Goal: Task Accomplishment & Management: Complete application form

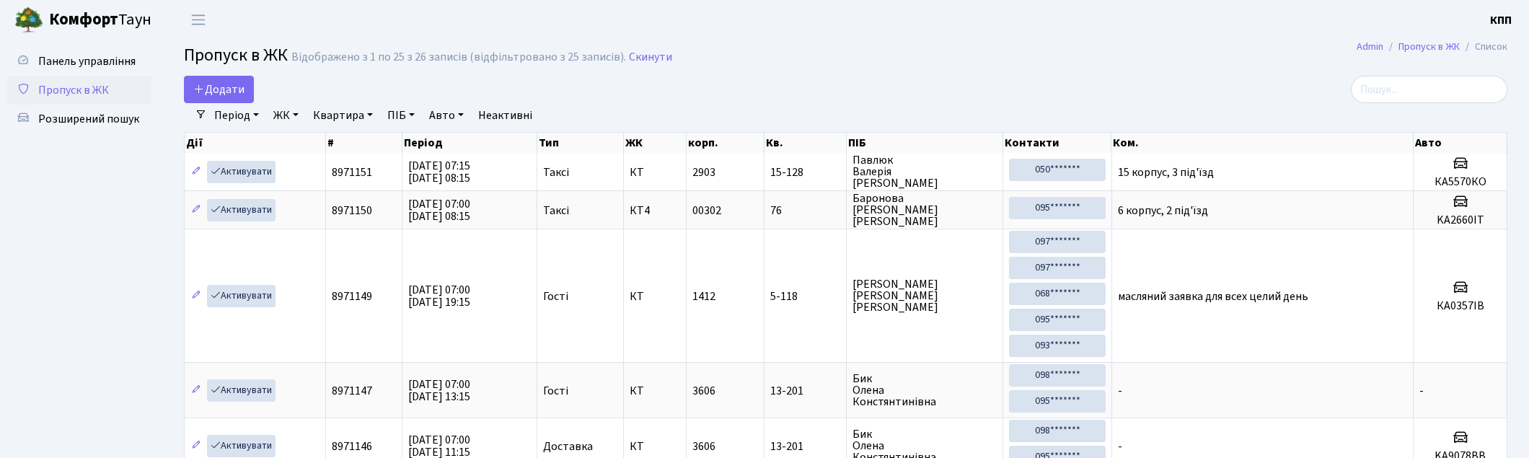
select select "25"
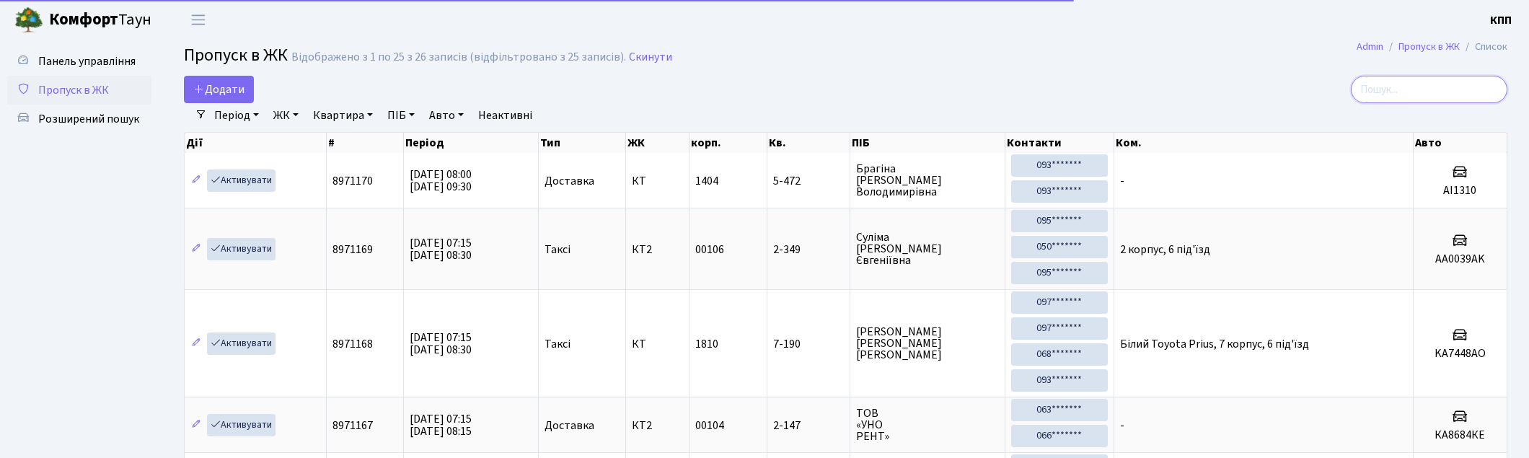
click at [1416, 90] on input "search" at bounding box center [1429, 89] width 157 height 27
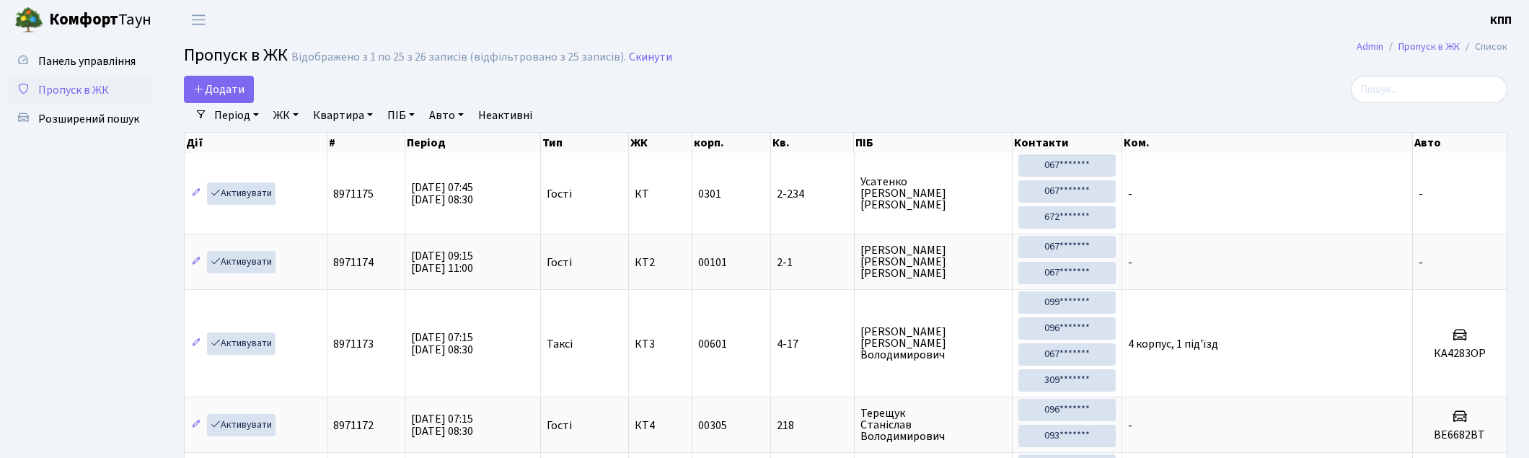
click at [219, 89] on span "Додати" at bounding box center [218, 90] width 51 height 16
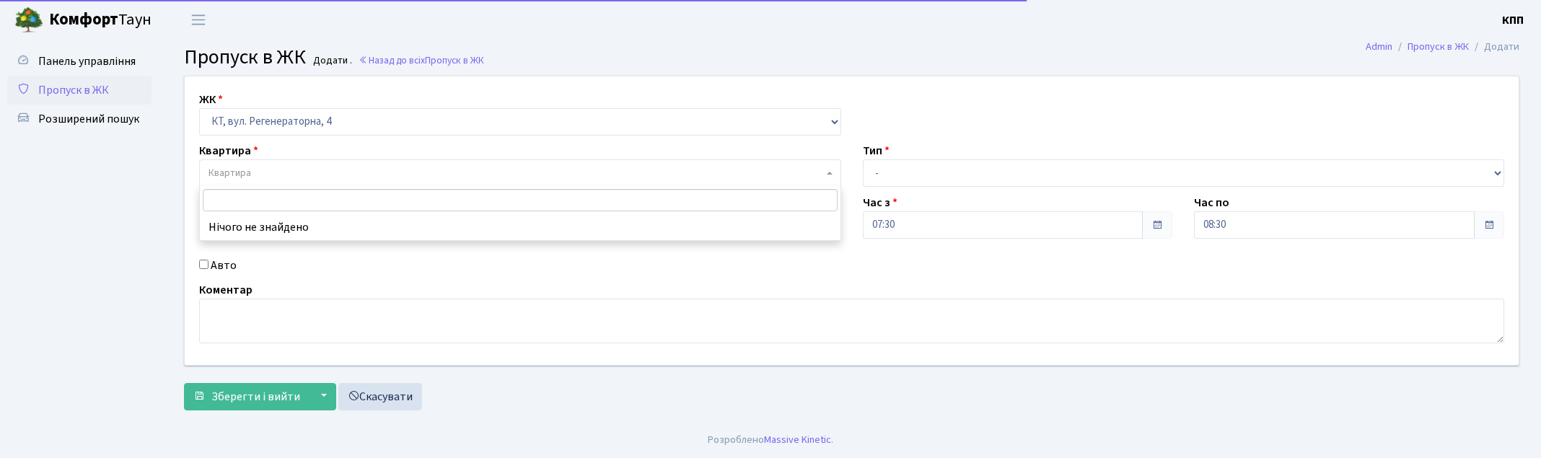
select select "271"
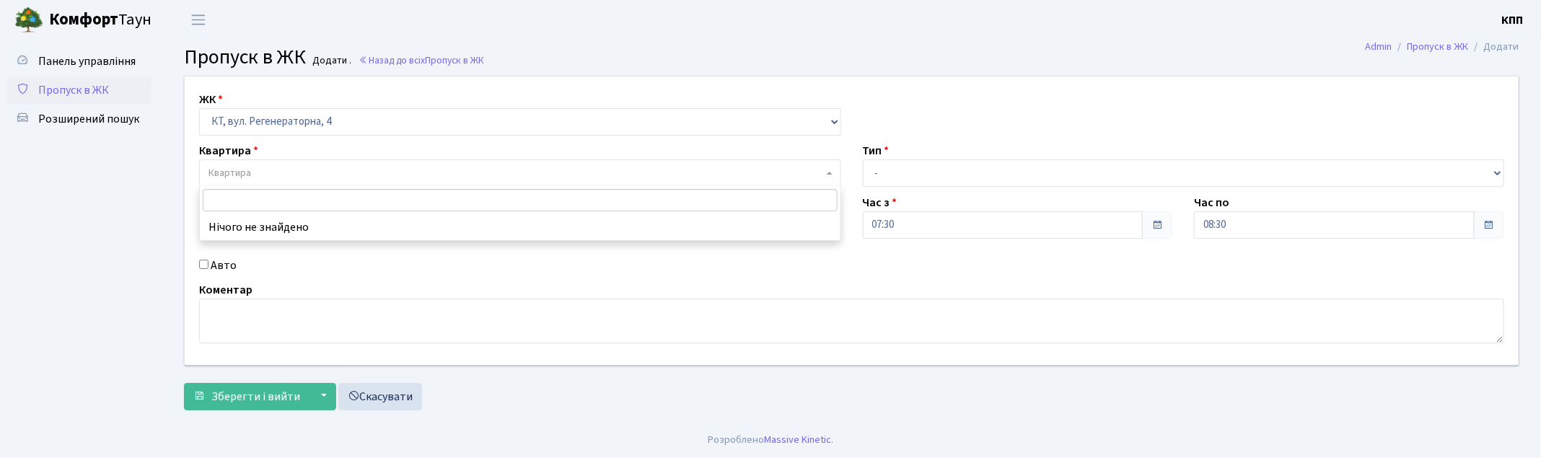
click at [217, 268] on label "Авто" at bounding box center [224, 265] width 26 height 17
click at [208, 268] on input "Авто" at bounding box center [203, 264] width 9 height 9
checkbox input "true"
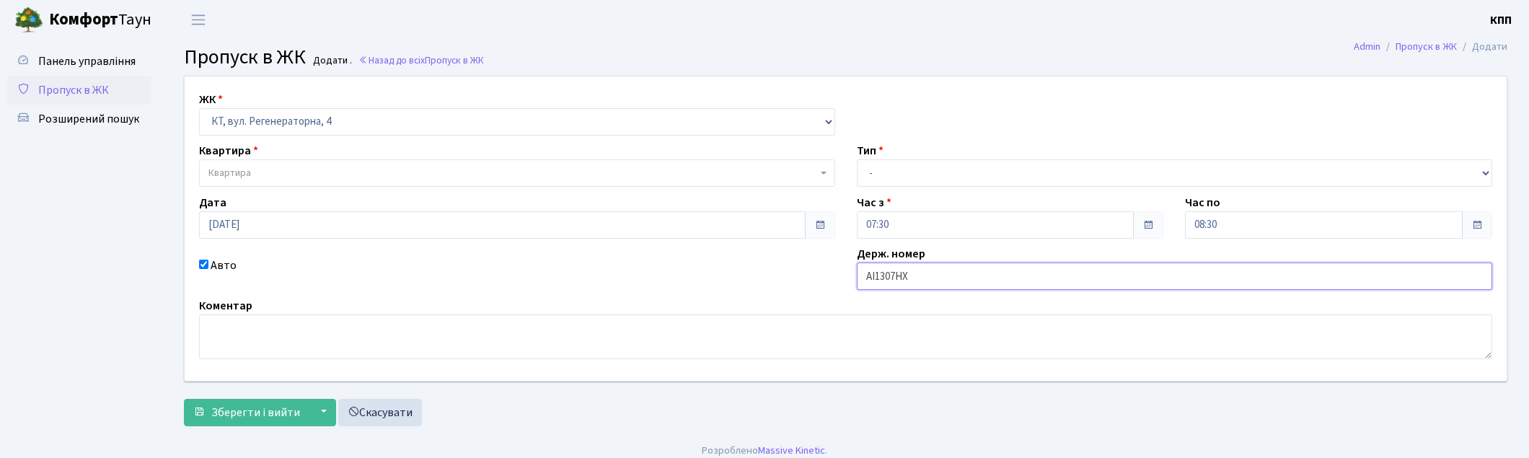
type input "АІ1307НХ"
click at [882, 169] on select "- Доставка Таксі Гості Сервіс" at bounding box center [1175, 172] width 636 height 27
select select "1"
click at [857, 159] on select "- Доставка Таксі Гості Сервіс" at bounding box center [1175, 172] width 636 height 27
click at [227, 177] on span "Квартира" at bounding box center [229, 173] width 43 height 14
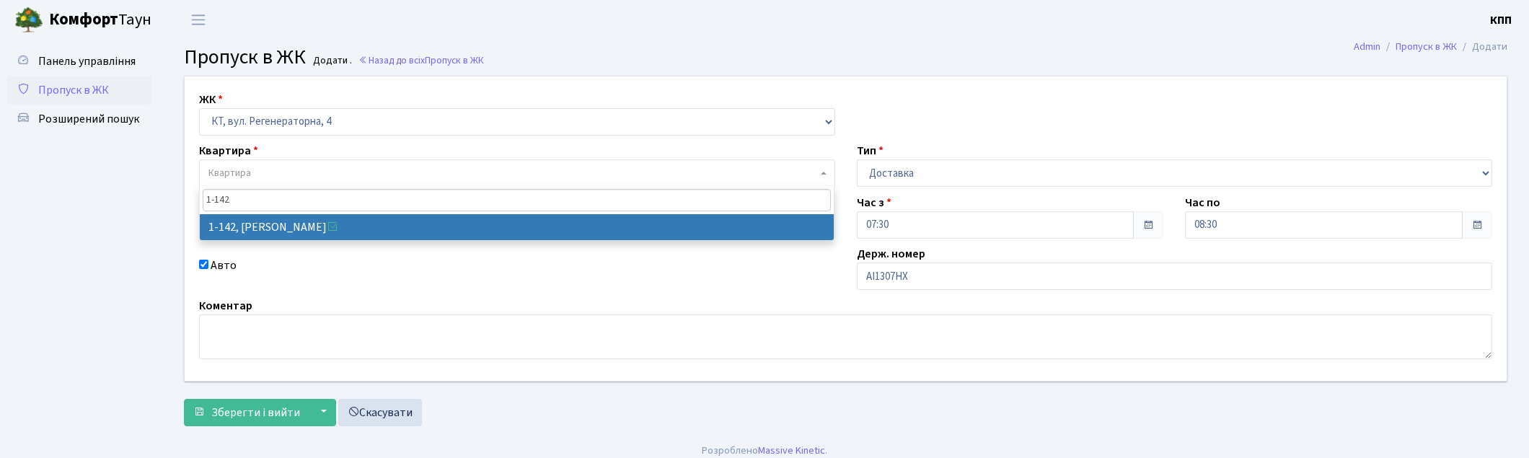
type input "1-142"
select select "142"
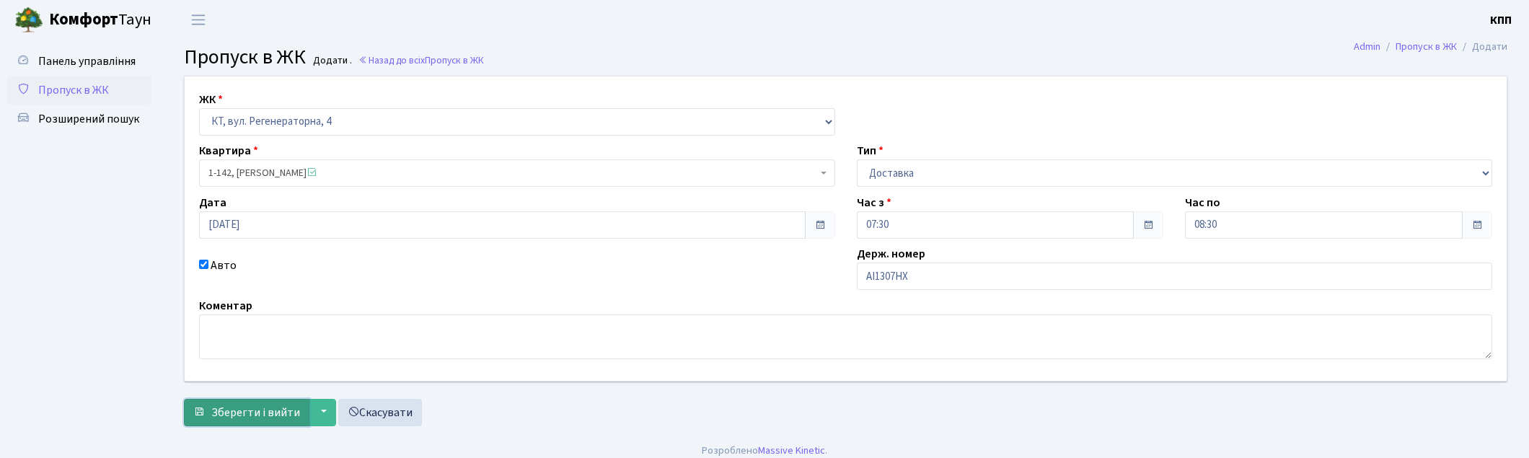
click at [270, 413] on span "Зберегти і вийти" at bounding box center [255, 413] width 89 height 16
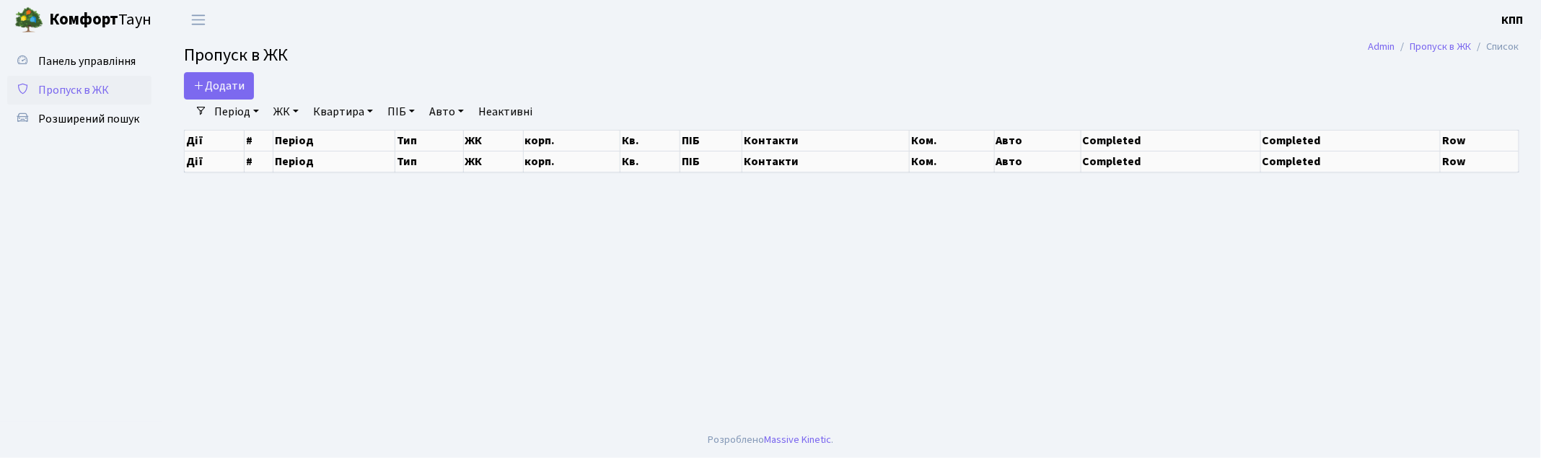
select select "25"
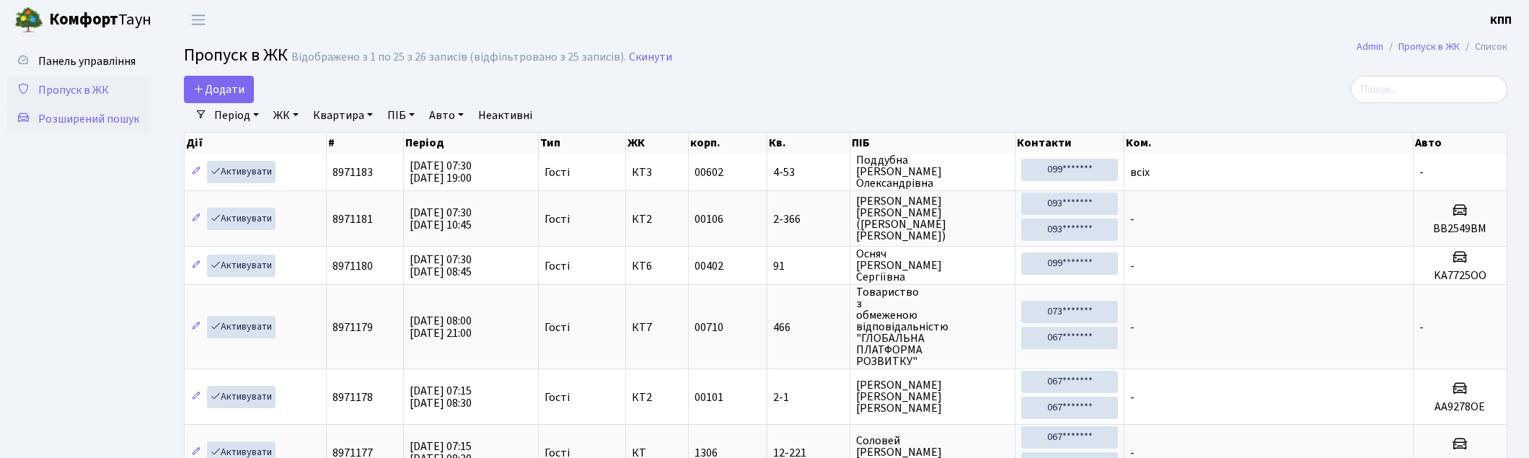
click at [128, 118] on span "Розширений пошук" at bounding box center [88, 119] width 101 height 16
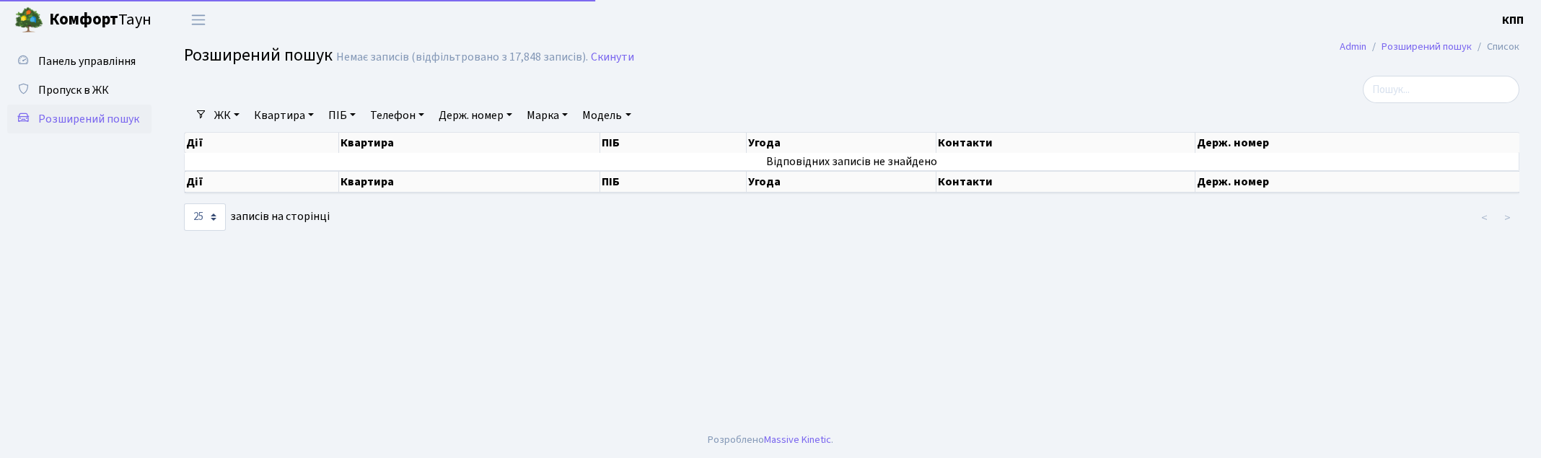
select select "25"
click at [270, 107] on link "Квартира" at bounding box center [283, 115] width 71 height 25
click at [275, 149] on input "text" at bounding box center [291, 143] width 84 height 27
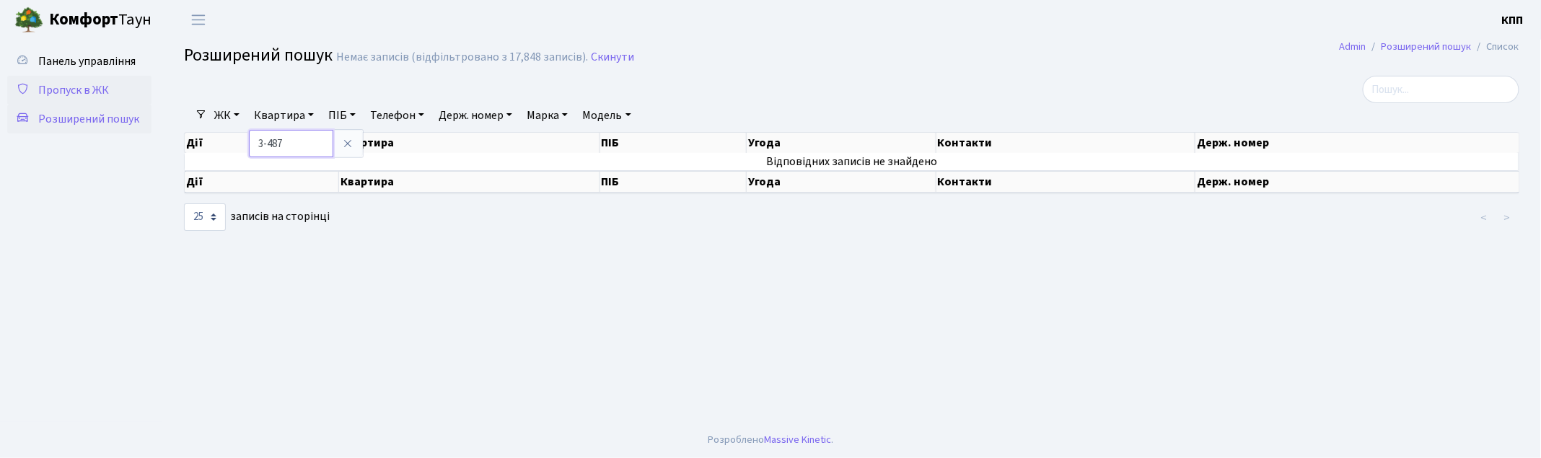
type input "3-487"
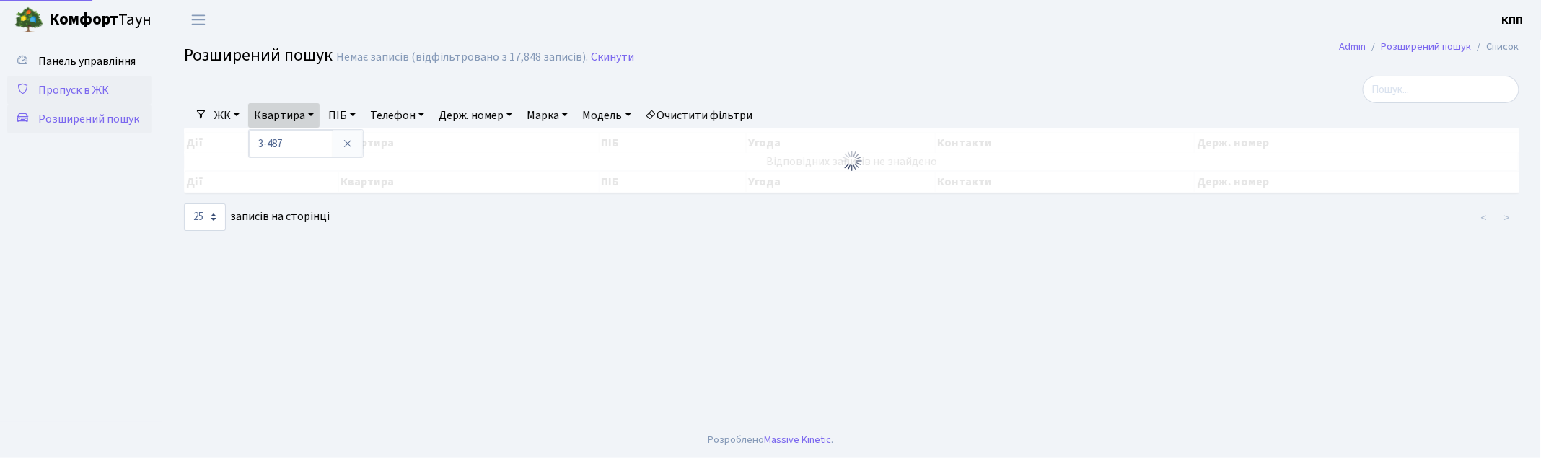
click at [58, 87] on span "Пропуск в ЖК" at bounding box center [73, 90] width 71 height 16
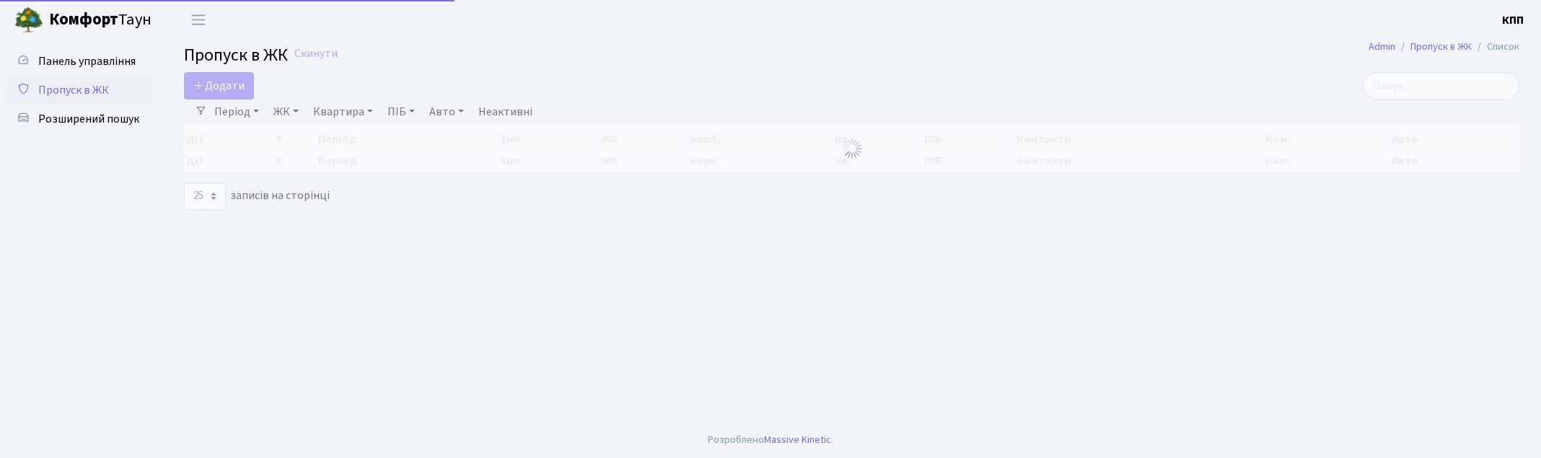
select select "25"
click at [1446, 75] on input "search" at bounding box center [1440, 85] width 157 height 27
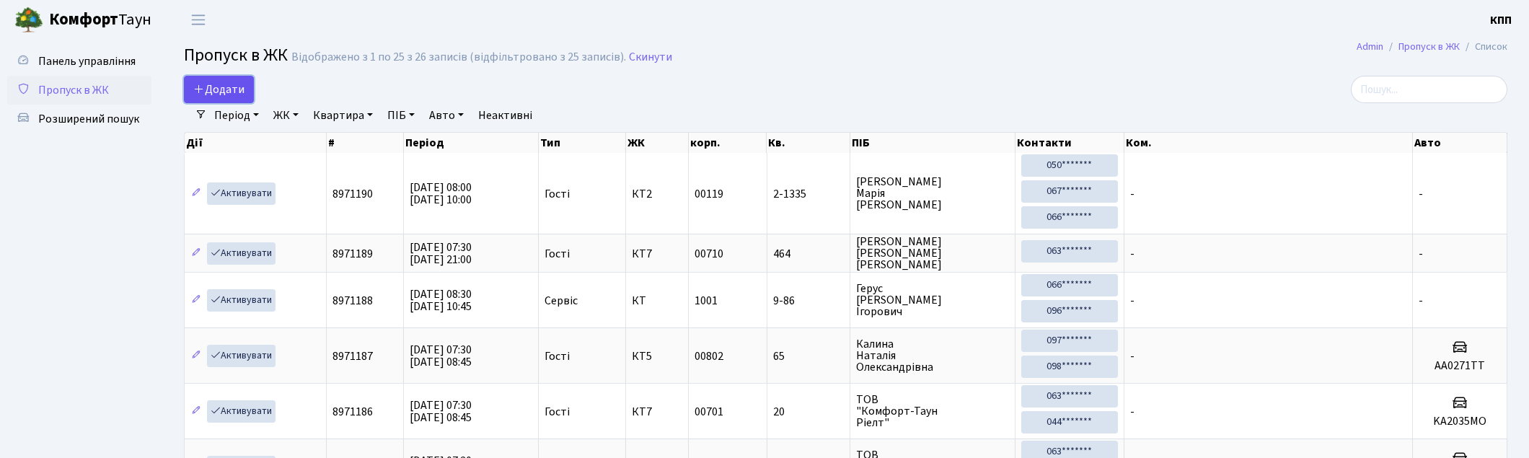
click at [233, 97] on link "Додати" at bounding box center [219, 89] width 70 height 27
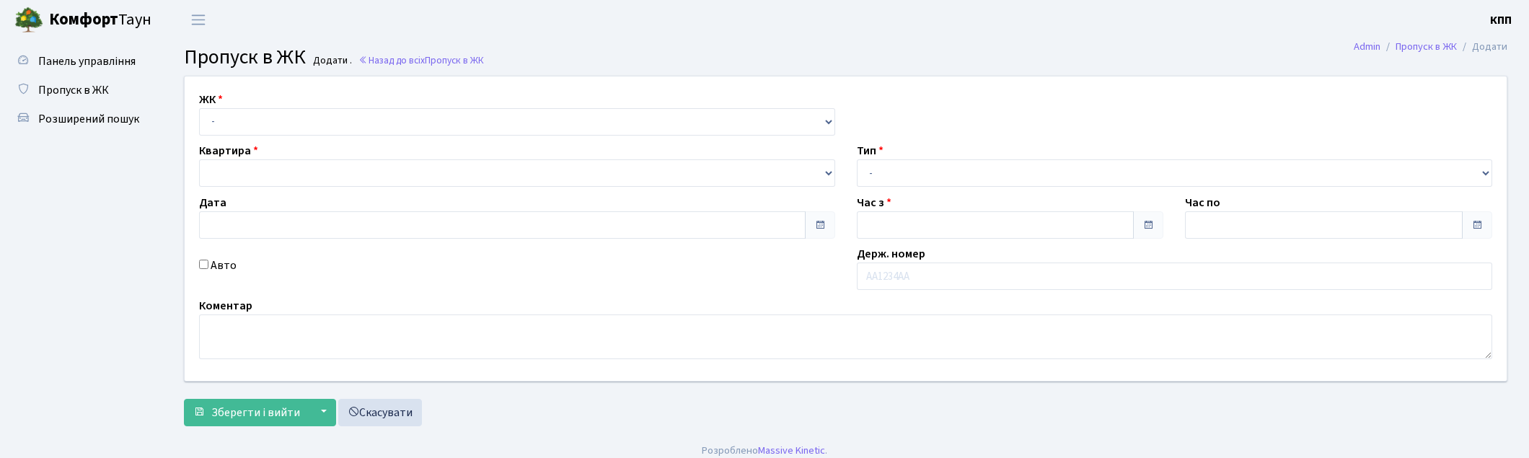
type input "12.09.2025"
type input "07:30"
type input "08:45"
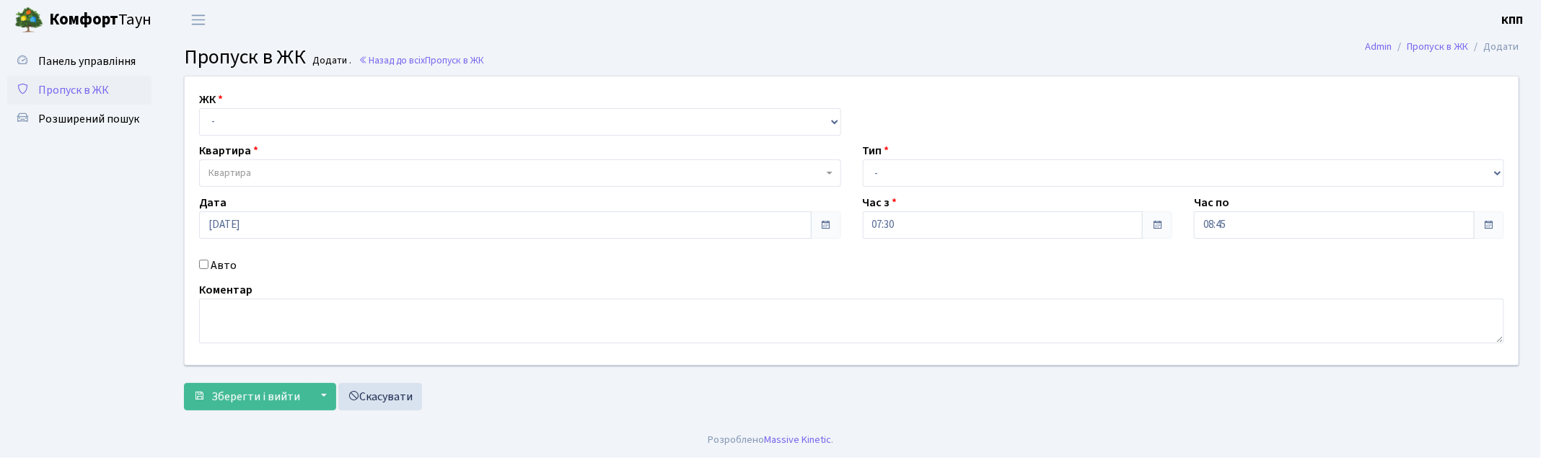
select select "271"
click at [199, 108] on select "- КТ, вул. Регенераторна, 4 КТ2, просп. [STREET_ADDRESS] [STREET_ADDRESS] [PERS…" at bounding box center [520, 121] width 642 height 27
select select
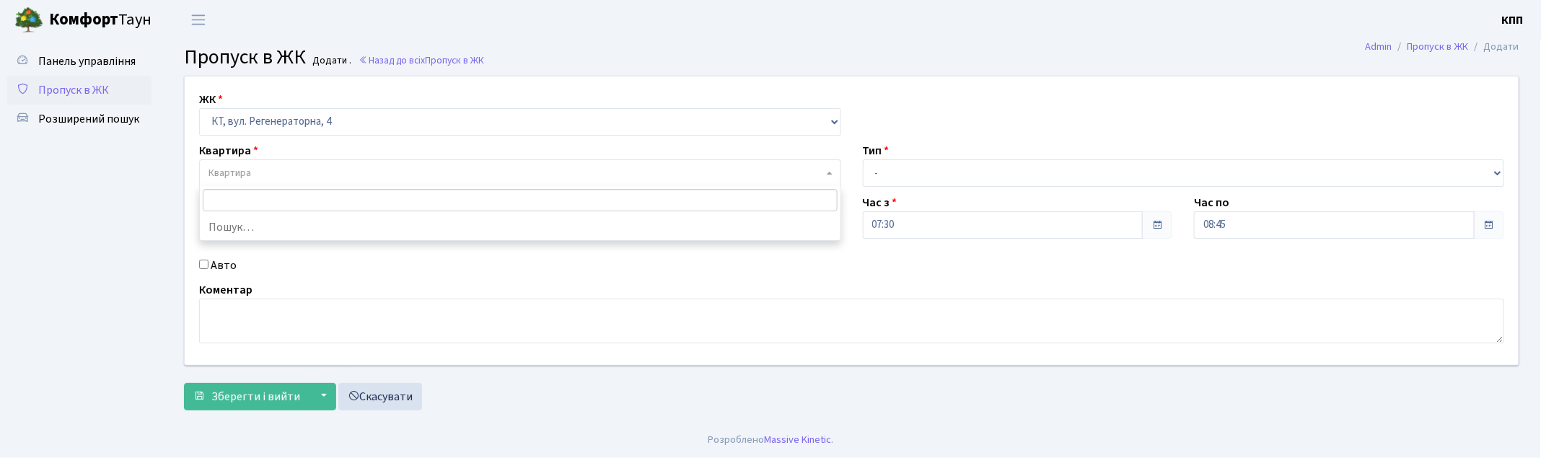
click at [260, 170] on span "Квартира" at bounding box center [515, 173] width 615 height 14
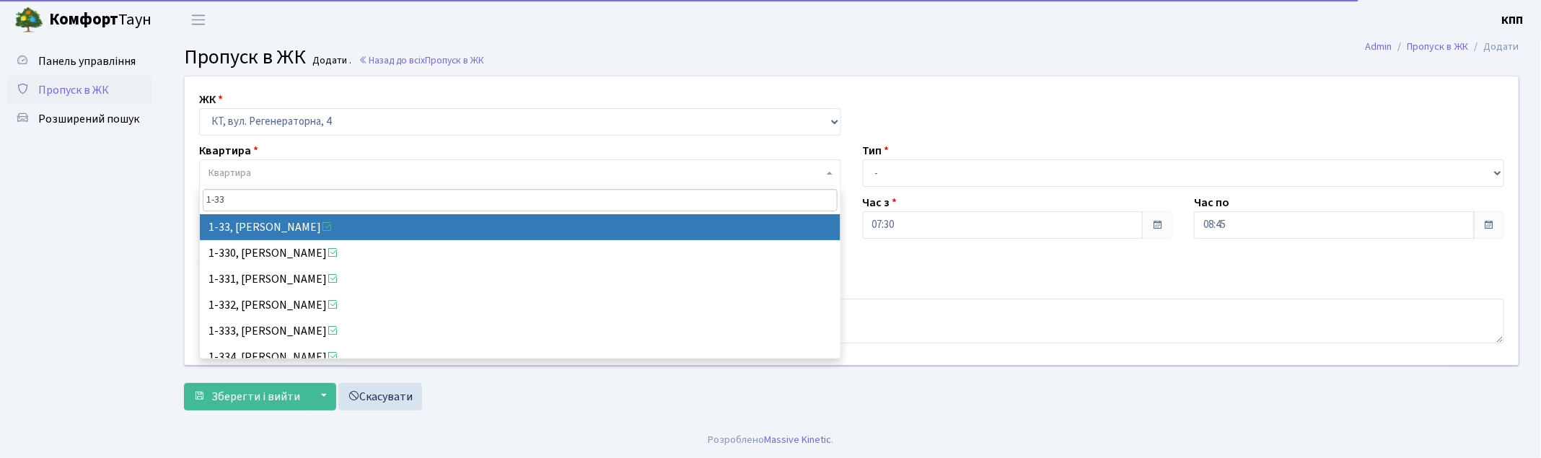
type input "1-33"
drag, startPoint x: 278, startPoint y: 215, endPoint x: 255, endPoint y: 237, distance: 31.6
select select "33"
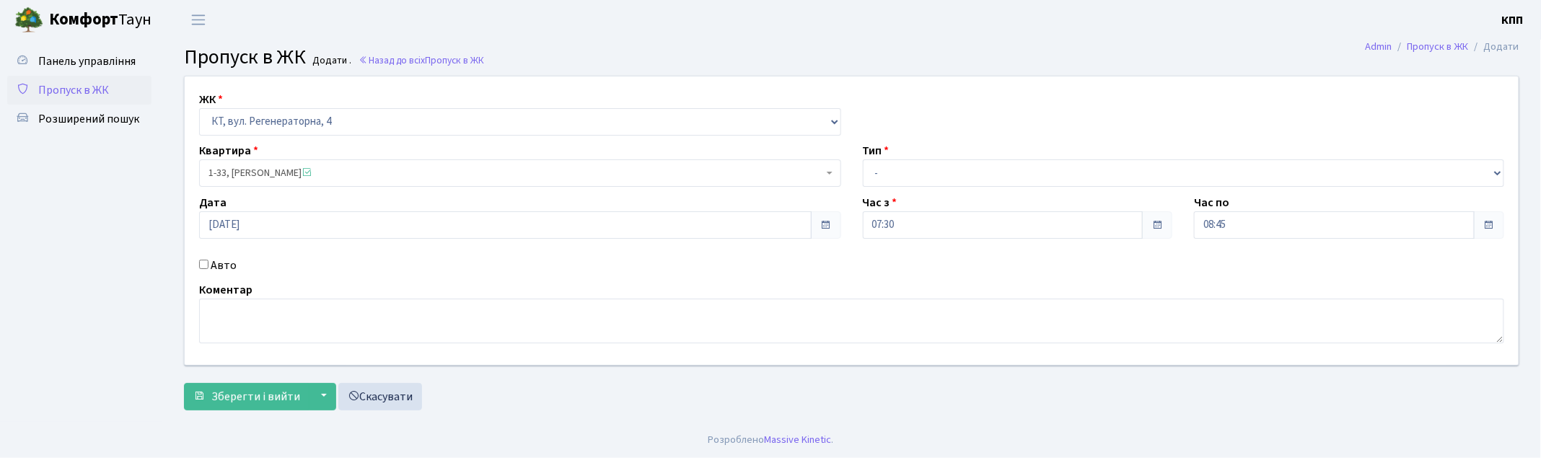
click at [213, 265] on label "Авто" at bounding box center [224, 265] width 26 height 17
click at [208, 265] on input "Авто" at bounding box center [203, 264] width 9 height 9
checkbox input "true"
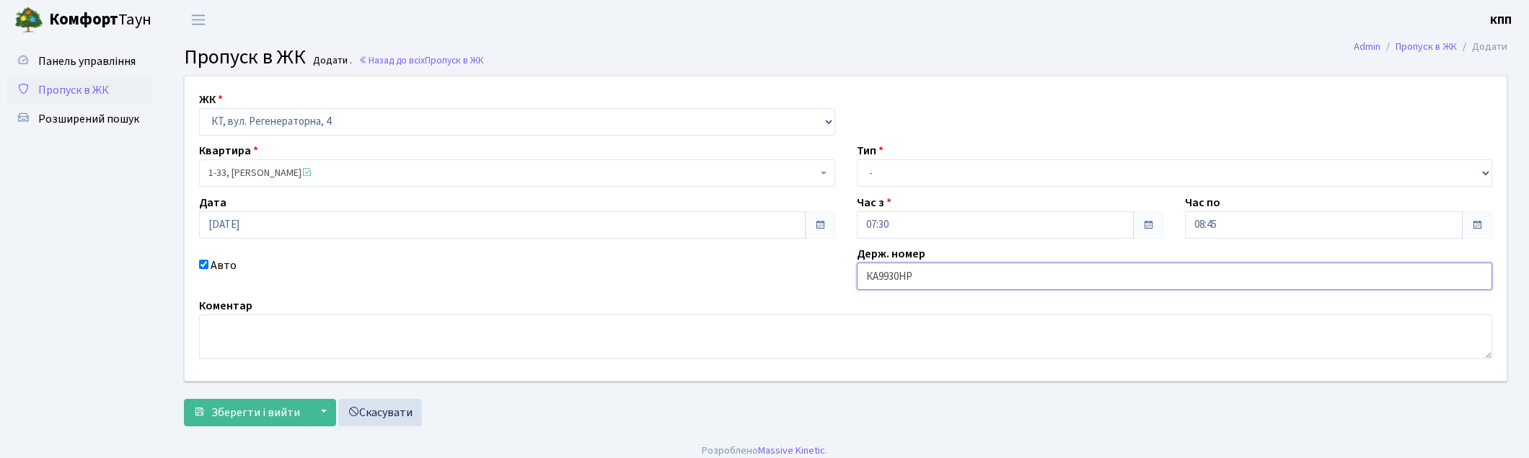
click at [905, 281] on input "КА9930НР" at bounding box center [1175, 276] width 636 height 27
type input "КА9930МР"
click at [891, 175] on select "- Доставка Таксі Гості Сервіс" at bounding box center [1175, 172] width 636 height 27
select select "2"
click at [857, 159] on select "- Доставка Таксі Гості Сервіс" at bounding box center [1175, 172] width 636 height 27
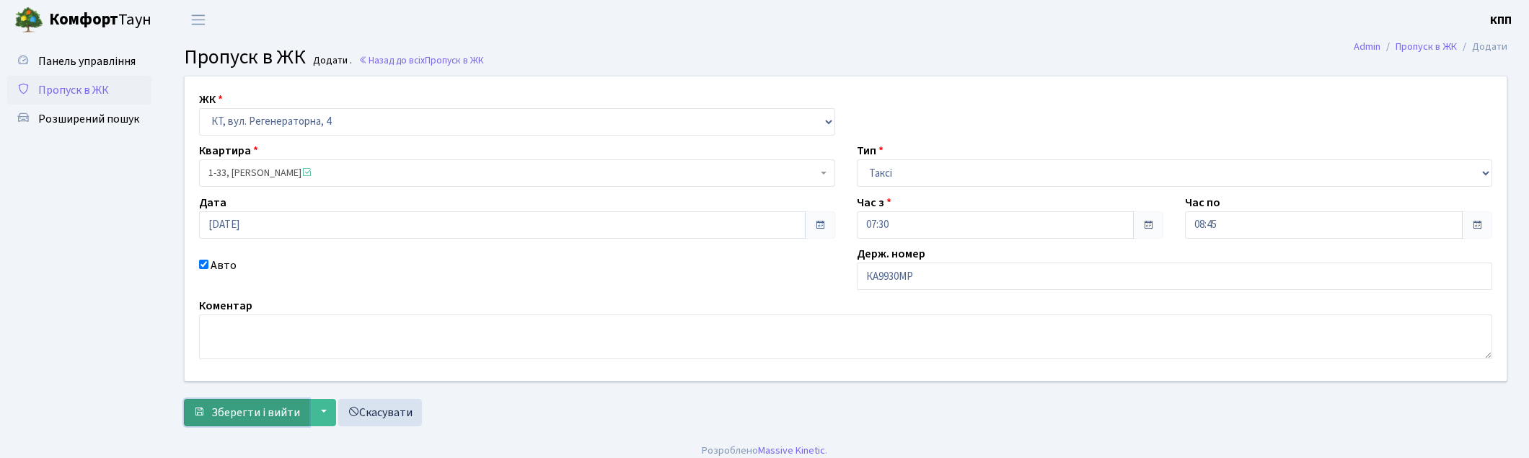
click at [270, 414] on span "Зберегти і вийти" at bounding box center [255, 413] width 89 height 16
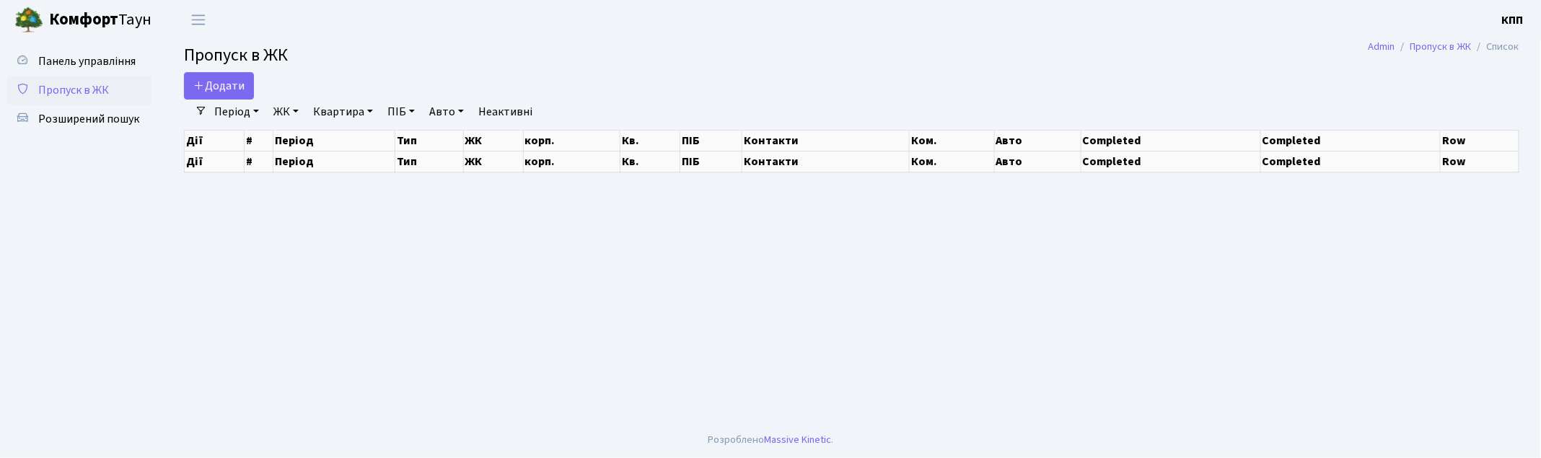
select select "25"
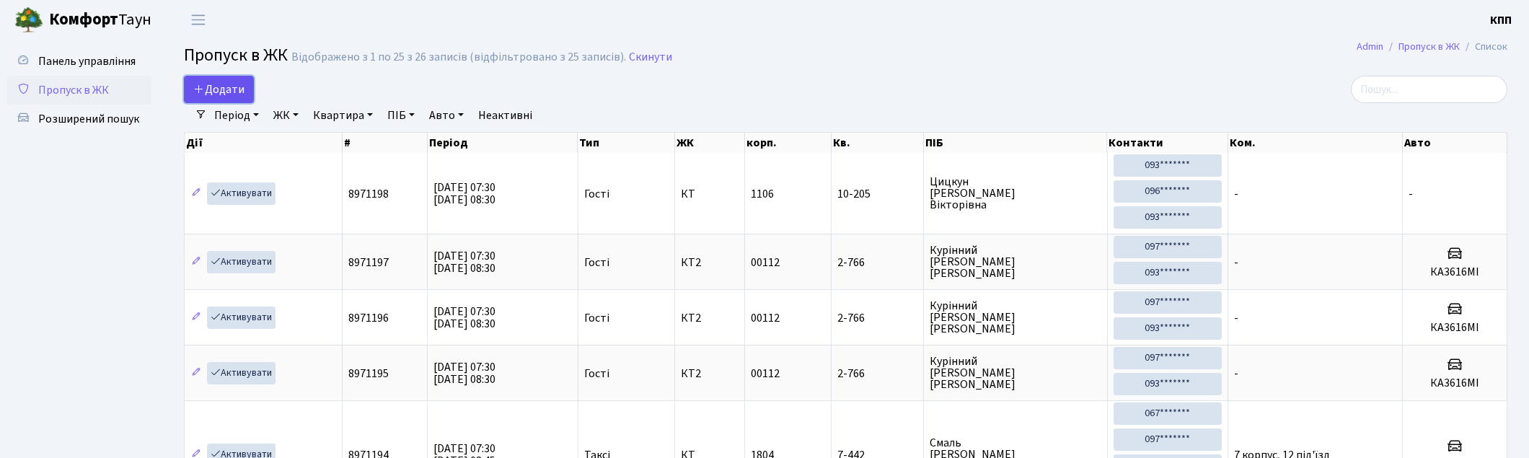
click at [227, 91] on span "Додати" at bounding box center [218, 90] width 51 height 16
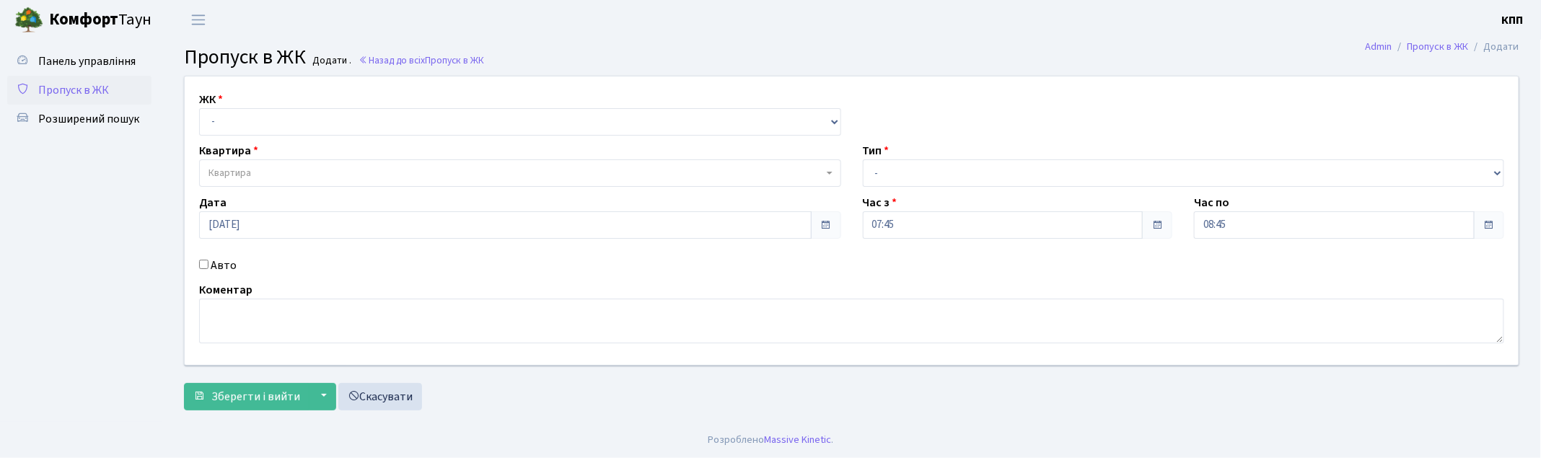
click at [284, 127] on select "- КТ, вул. Регенераторна, 4 КТ2, просп. [STREET_ADDRESS] [STREET_ADDRESS] [PERS…" at bounding box center [520, 121] width 642 height 27
select select "271"
click at [199, 108] on select "- КТ, вул. Регенераторна, 4 КТ2, просп. [STREET_ADDRESS] [STREET_ADDRESS] [PERS…" at bounding box center [520, 121] width 642 height 27
select select
click at [272, 169] on span "Квартира" at bounding box center [515, 173] width 615 height 14
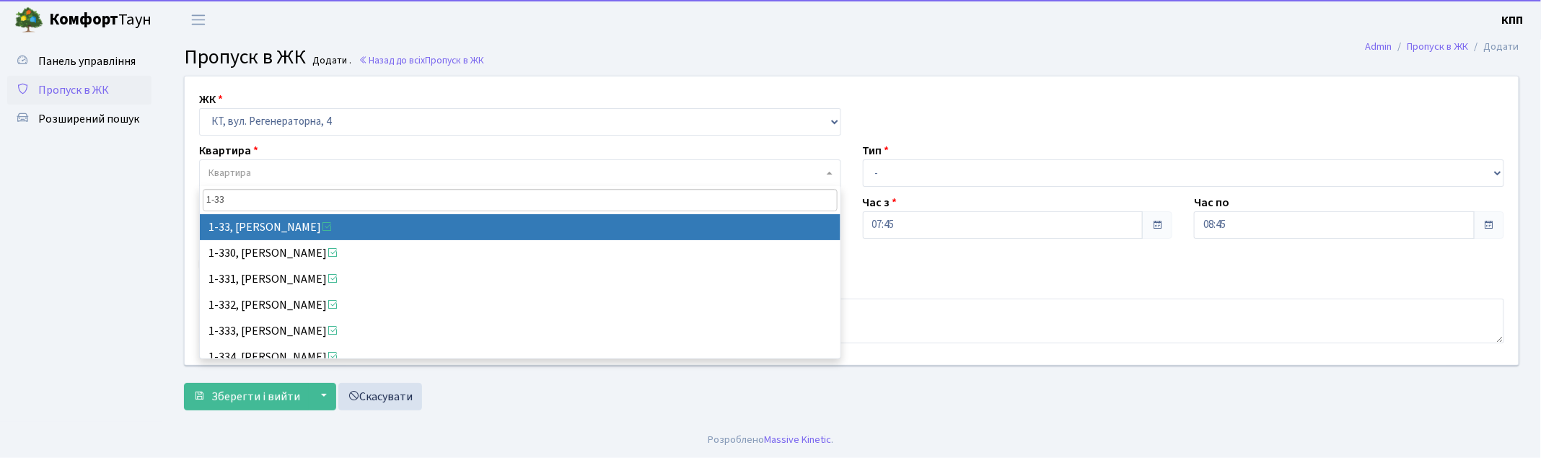
type input "1-33"
select select "33"
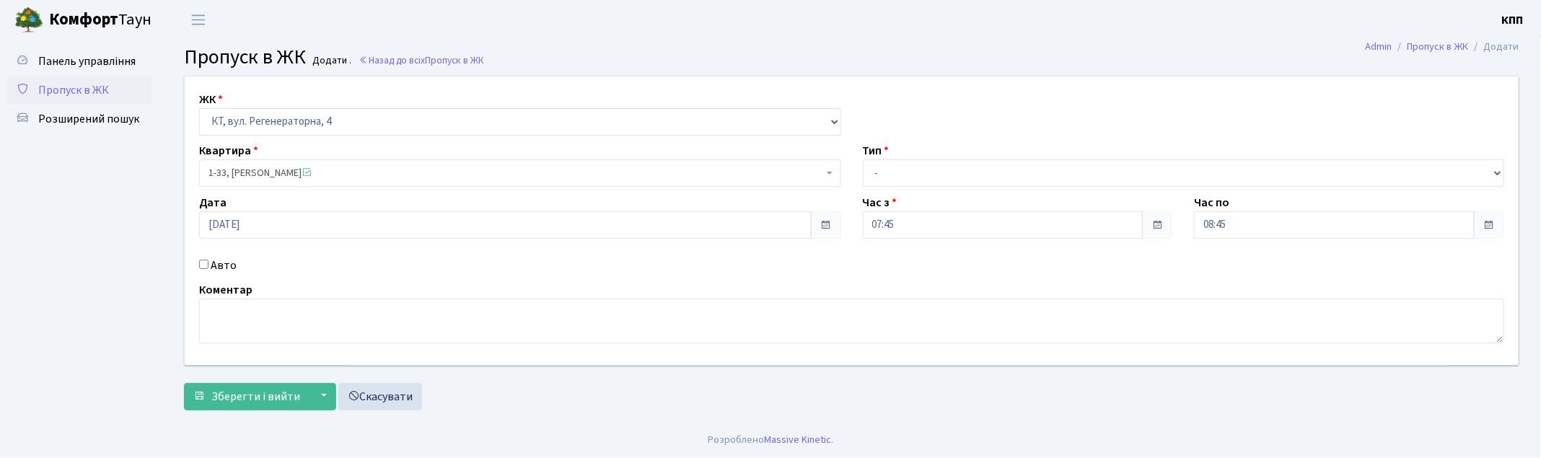
click at [77, 96] on span "Пропуск в ЖК" at bounding box center [73, 90] width 71 height 16
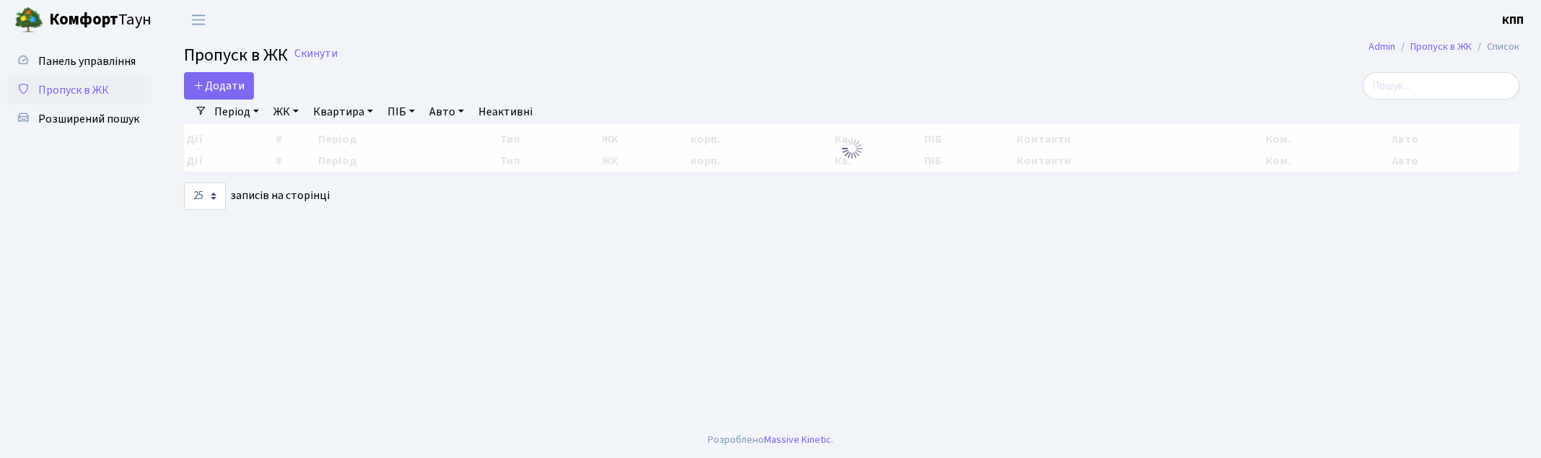
select select "25"
click at [1461, 89] on input "search" at bounding box center [1440, 85] width 157 height 27
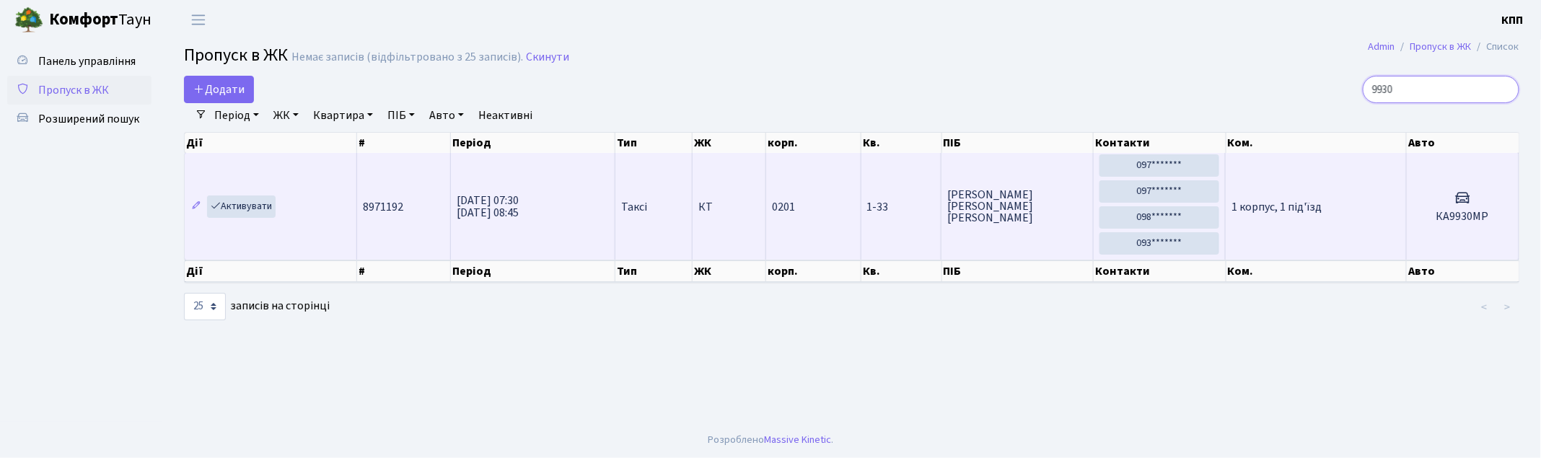
type input "9930"
click at [1259, 228] on td "1 корпус, 1 під'їзд" at bounding box center [1315, 206] width 180 height 107
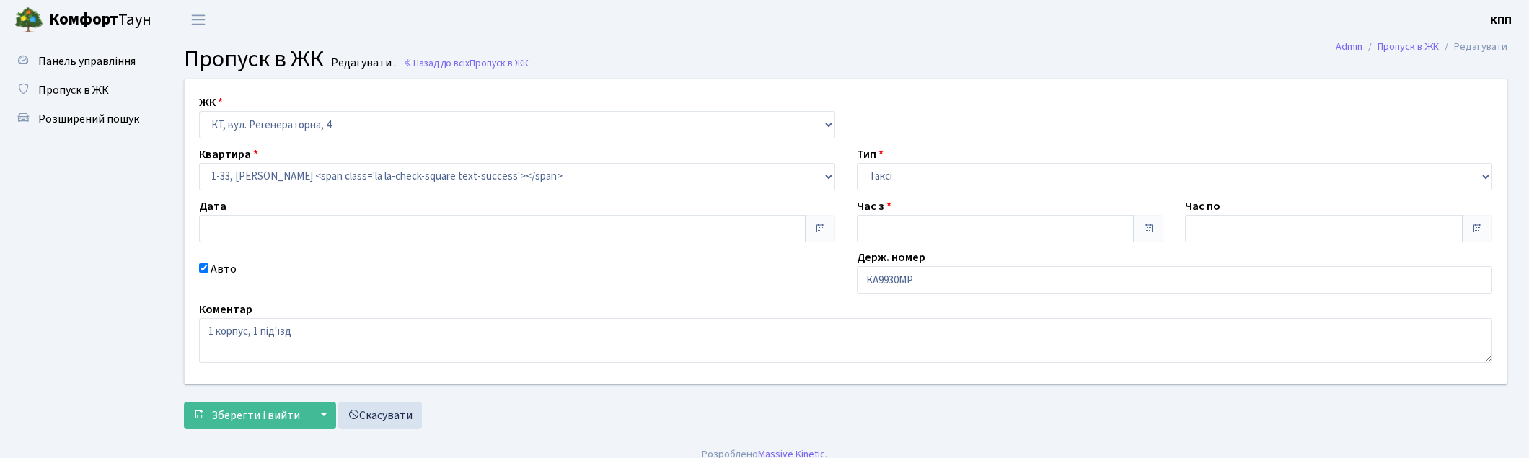
type input "[DATE]"
type input "07:30"
type input "08:45"
checkbox input "true"
click at [928, 282] on input "КА9930МР" at bounding box center [1175, 279] width 636 height 27
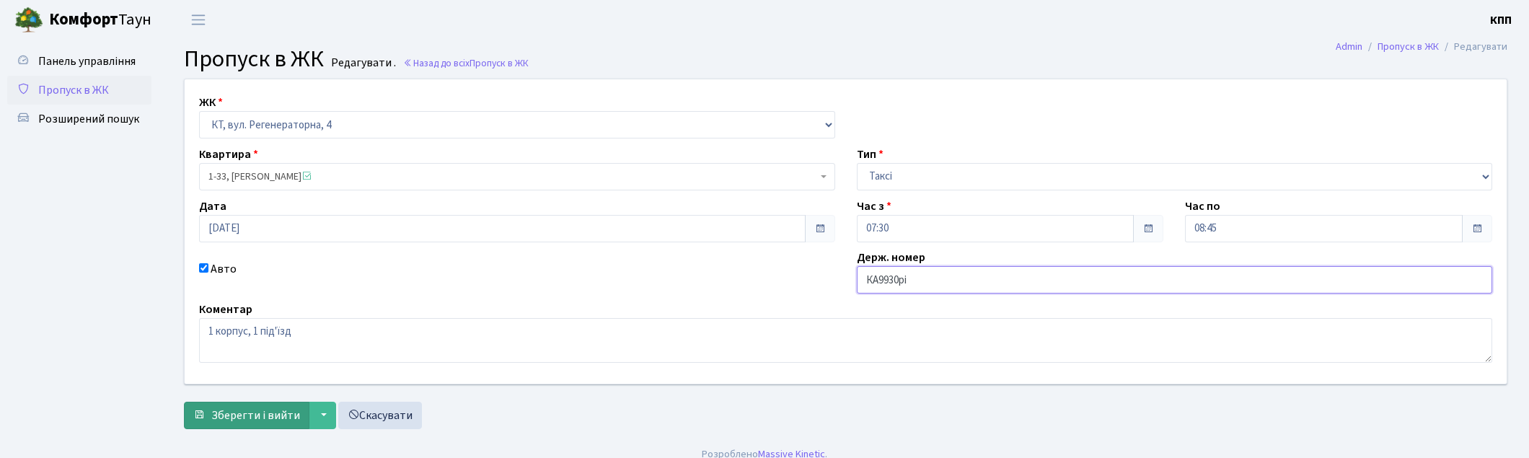
type input "КА9930рі"
click at [241, 410] on span "Зберегти і вийти" at bounding box center [255, 416] width 89 height 16
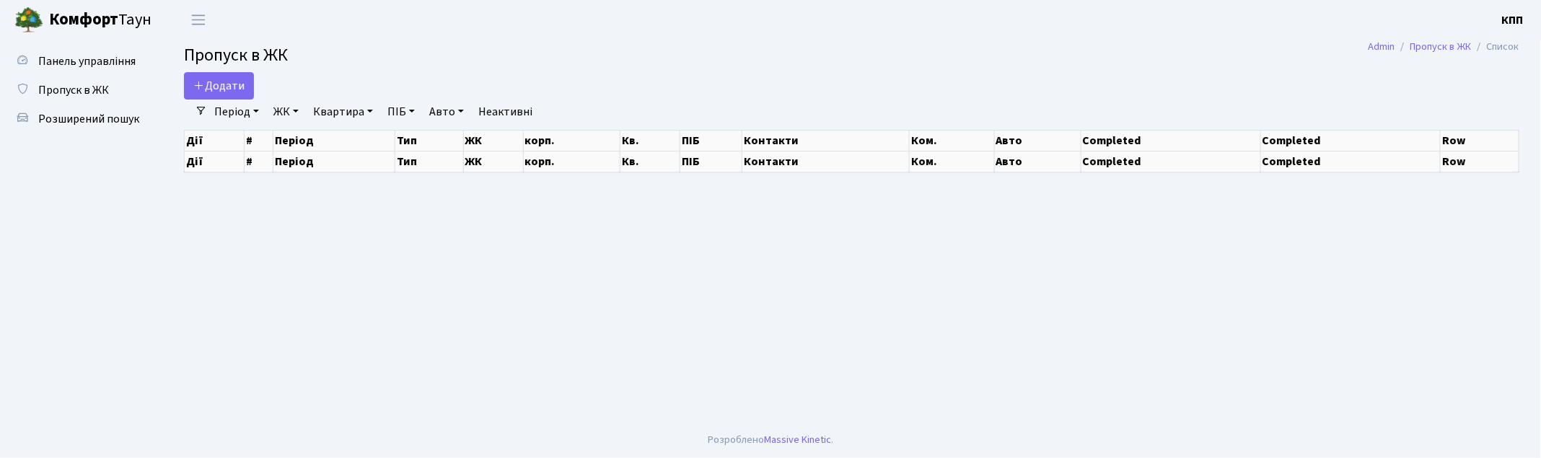
select select "25"
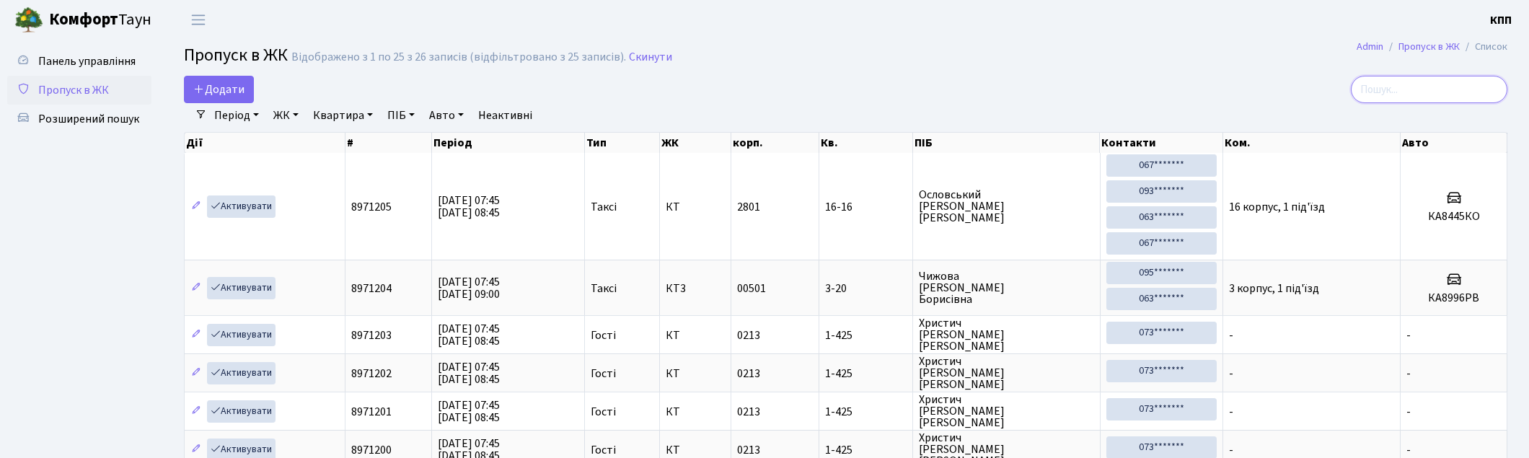
click at [1405, 96] on input "search" at bounding box center [1429, 89] width 157 height 27
click at [1401, 87] on input "search" at bounding box center [1429, 89] width 157 height 27
click at [1391, 94] on input "search" at bounding box center [1429, 89] width 157 height 27
click at [1419, 84] on input "search" at bounding box center [1429, 89] width 157 height 27
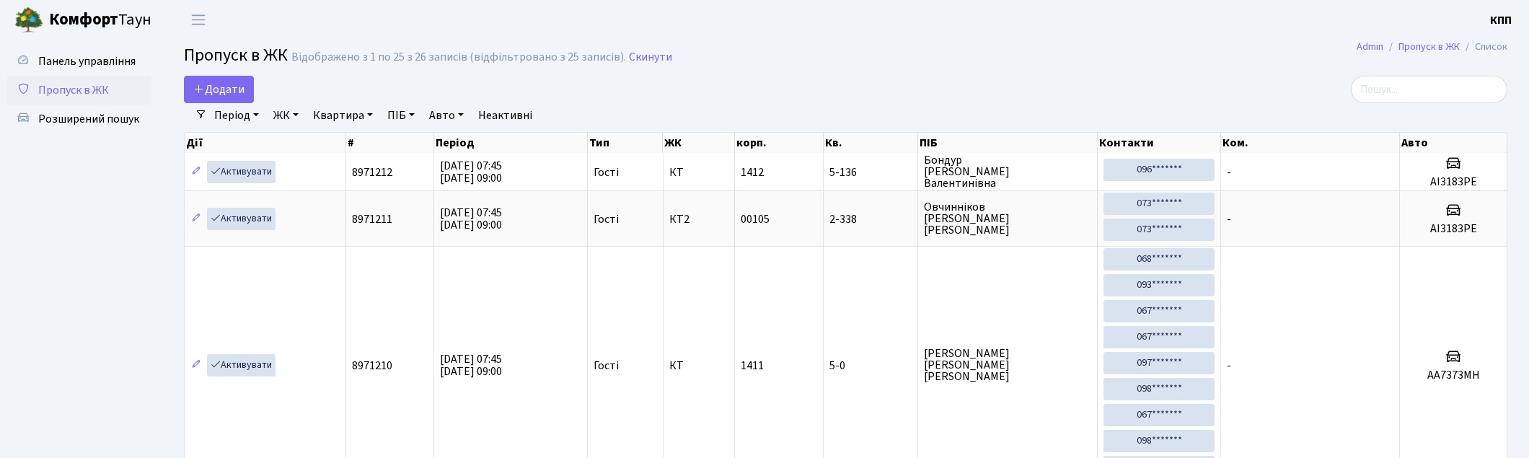
click at [78, 91] on span "Пропуск в ЖК" at bounding box center [73, 90] width 71 height 16
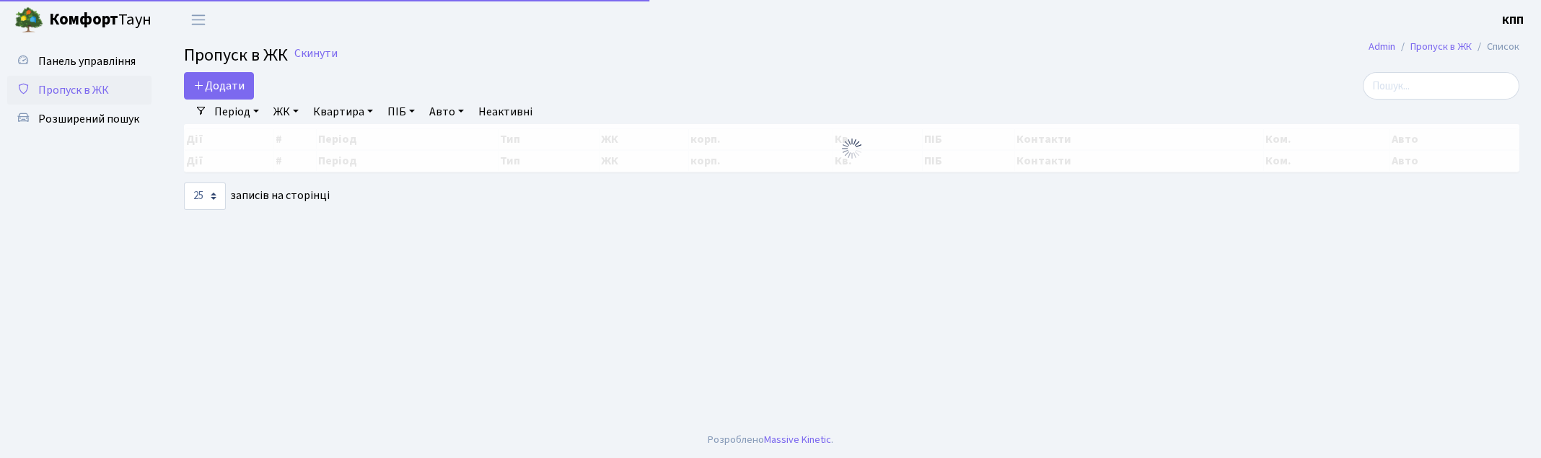
select select "25"
click at [1419, 89] on input "search" at bounding box center [1440, 85] width 157 height 27
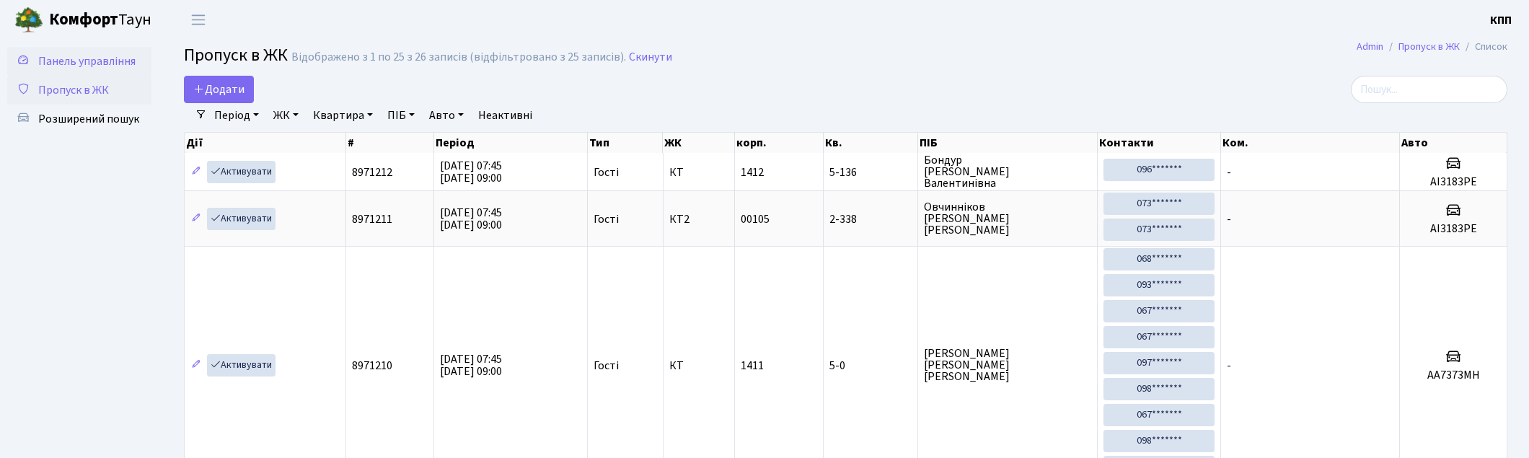
click at [92, 49] on link "Панель управління" at bounding box center [79, 61] width 144 height 29
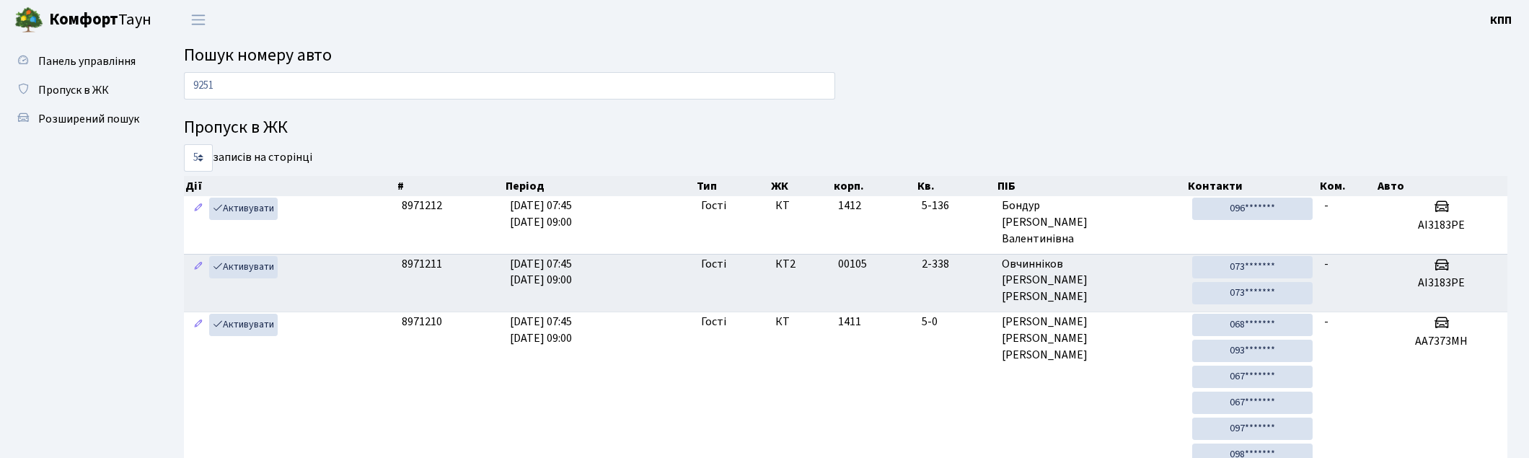
type input "9251"
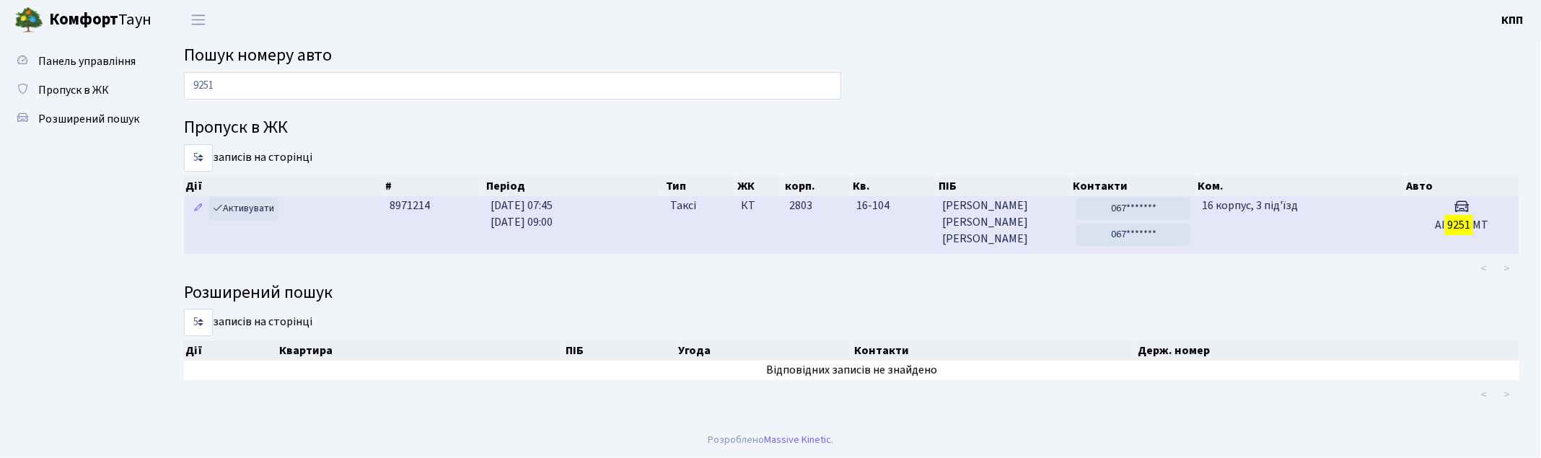
click at [874, 239] on td "16-104" at bounding box center [894, 224] width 86 height 57
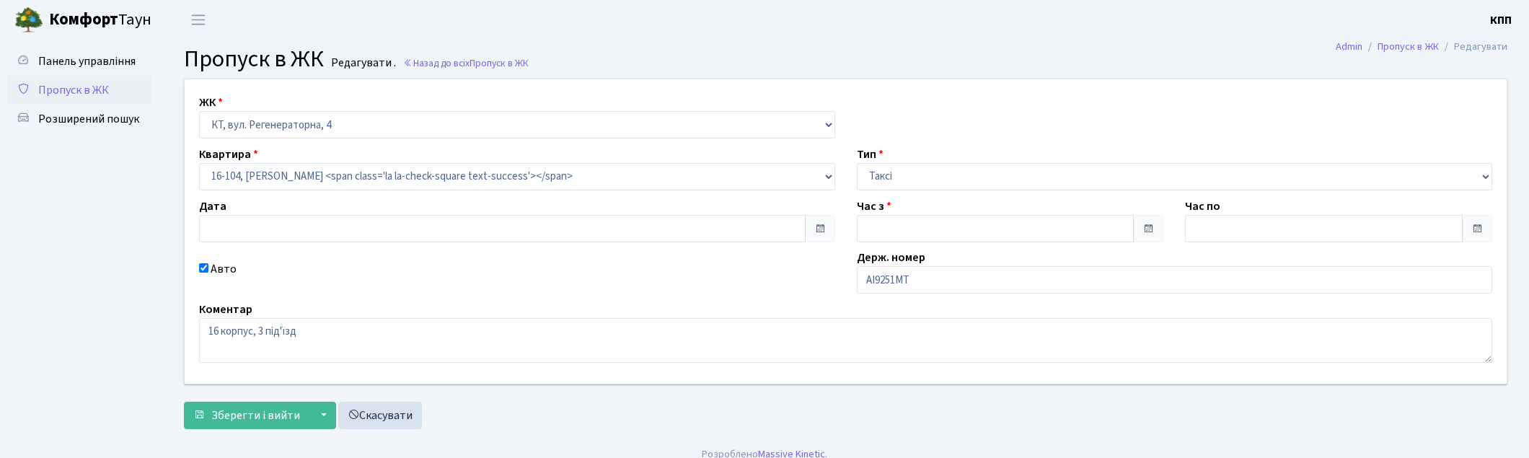
type input "12.09.2025"
type input "07:45"
type input "09:00"
checkbox input "true"
click at [904, 285] on input "АІ9251МТ" at bounding box center [1175, 279] width 636 height 27
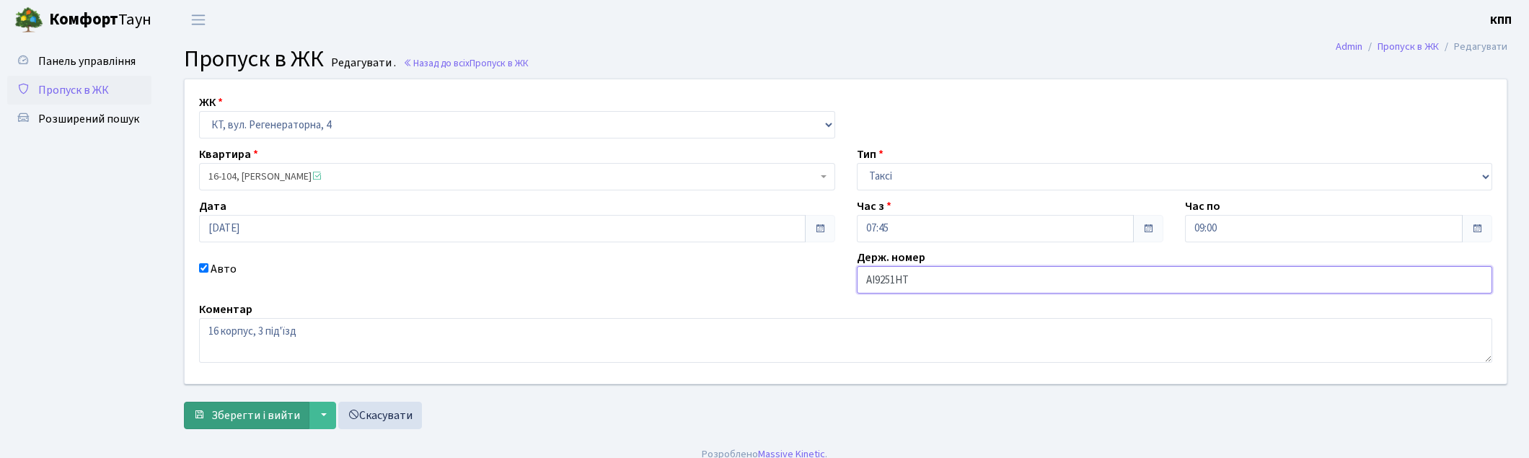
type input "АІ9251НТ"
click at [245, 412] on span "Зберегти і вийти" at bounding box center [255, 416] width 89 height 16
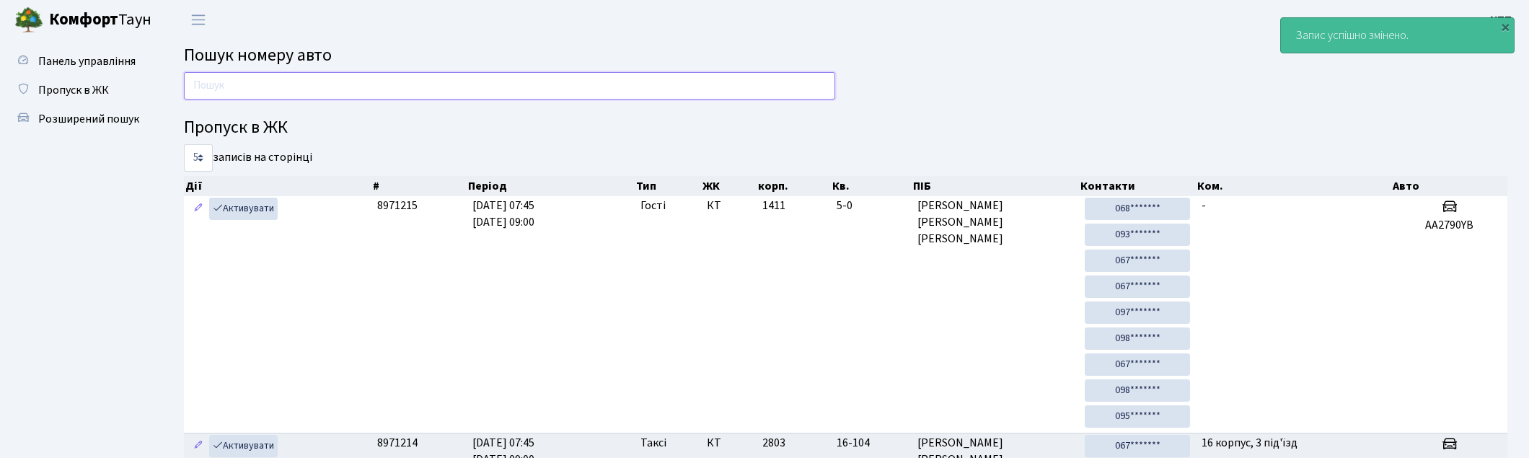
click at [422, 85] on input "text" at bounding box center [509, 85] width 651 height 27
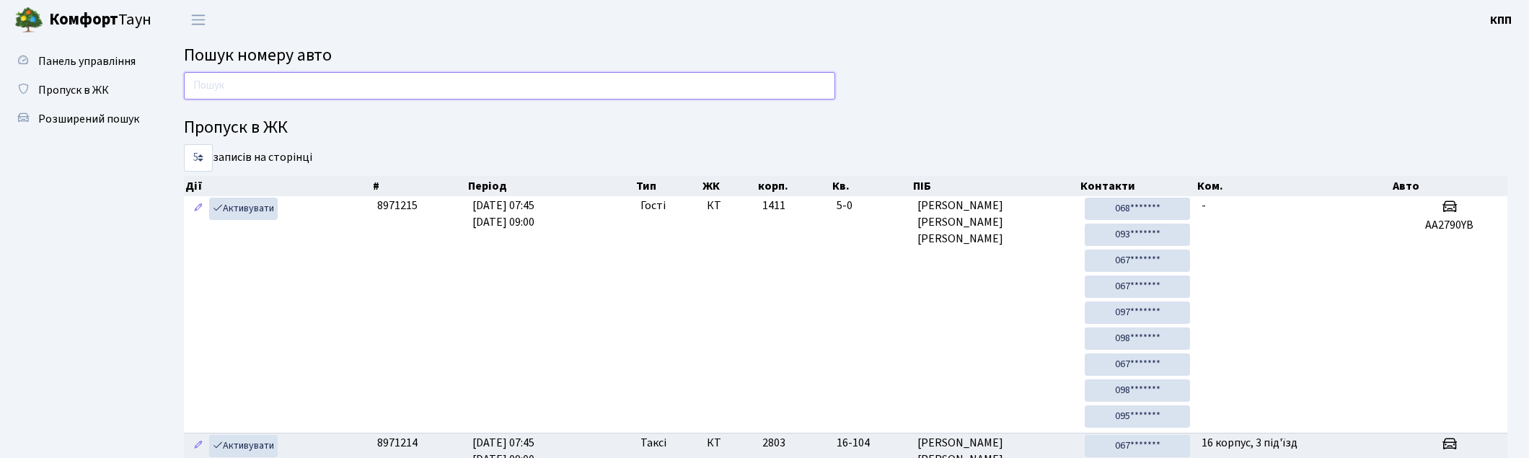
type input "7"
